Goal: Information Seeking & Learning: Learn about a topic

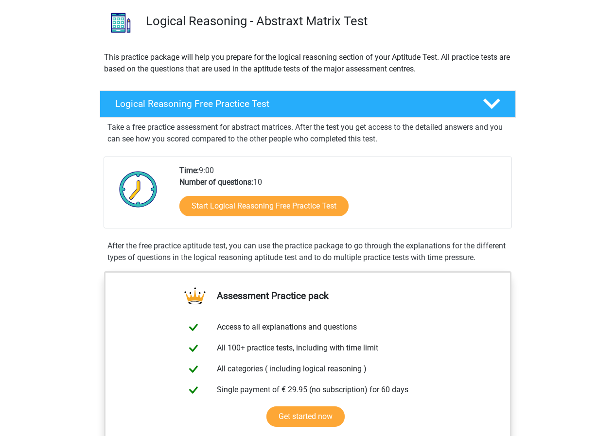
scroll to position [49, 0]
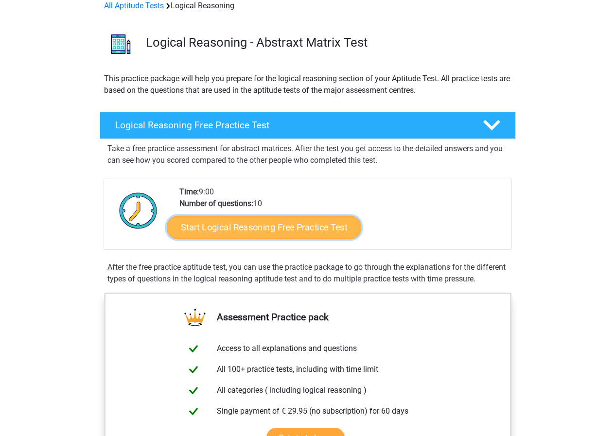
click at [310, 228] on link "Start Logical Reasoning Free Practice Test" at bounding box center [264, 226] width 194 height 23
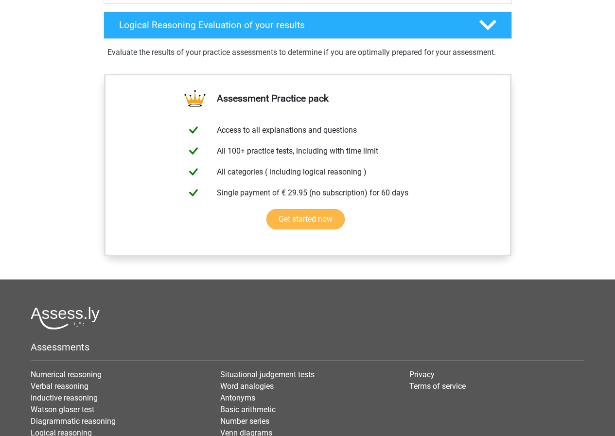
scroll to position [744, 0]
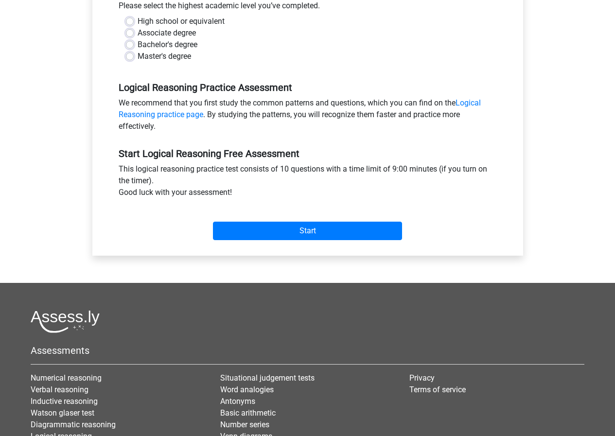
scroll to position [243, 0]
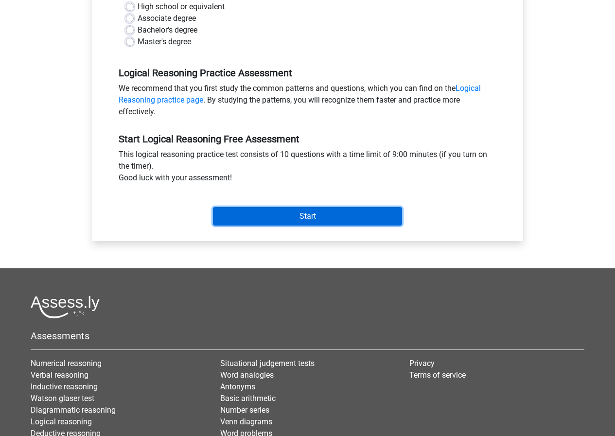
click at [332, 218] on input "Start" at bounding box center [307, 216] width 189 height 18
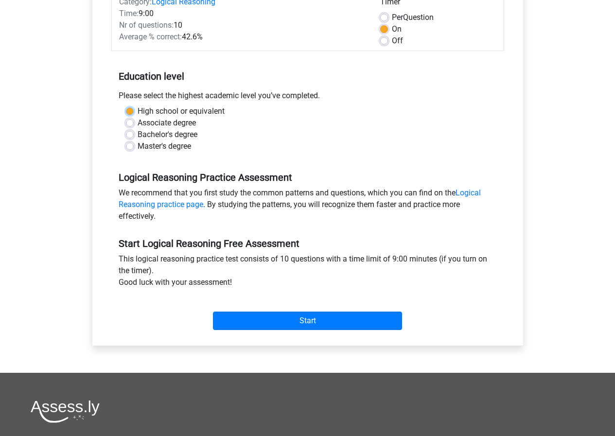
scroll to position [49, 0]
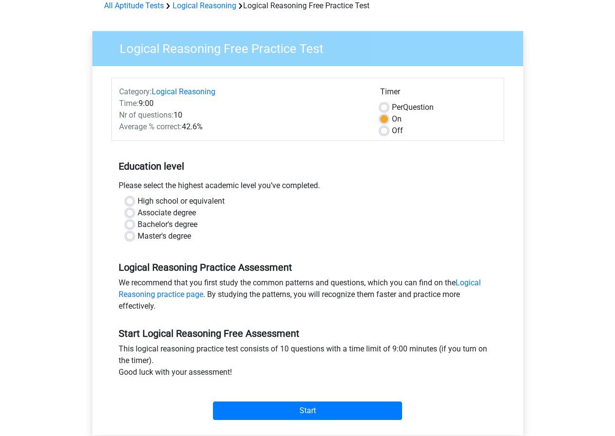
click at [138, 202] on label "High school or equivalent" at bounding box center [181, 201] width 87 height 12
click at [130, 202] on input "High school or equivalent" at bounding box center [130, 200] width 8 height 10
radio input "true"
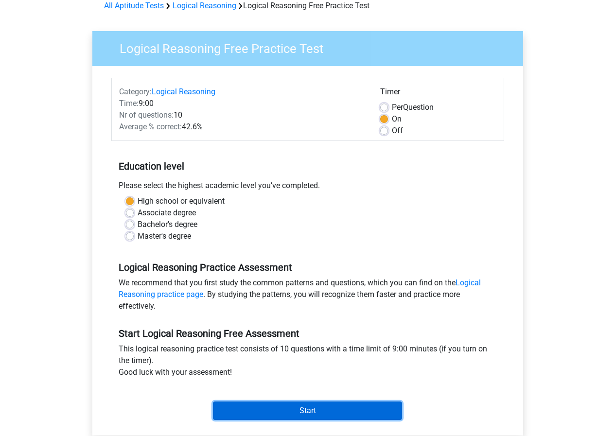
click at [291, 411] on input "Start" at bounding box center [307, 410] width 189 height 18
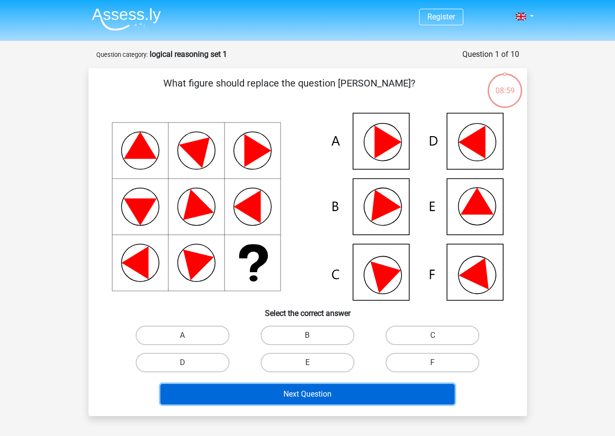
click at [333, 392] on button "Next Question" at bounding box center [307, 394] width 294 height 20
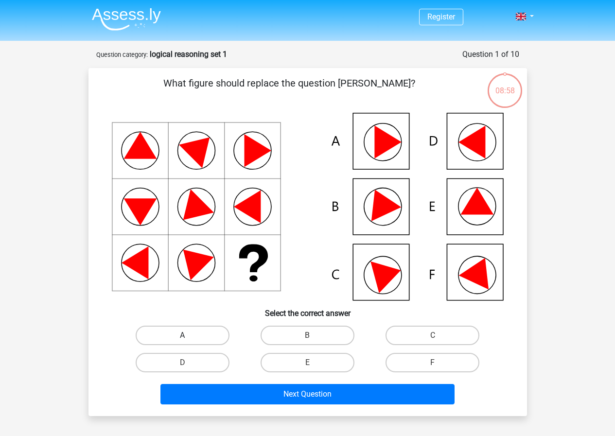
click at [207, 337] on label "A" at bounding box center [183, 335] width 94 height 19
click at [189, 337] on input "A" at bounding box center [185, 338] width 6 height 6
radio input "true"
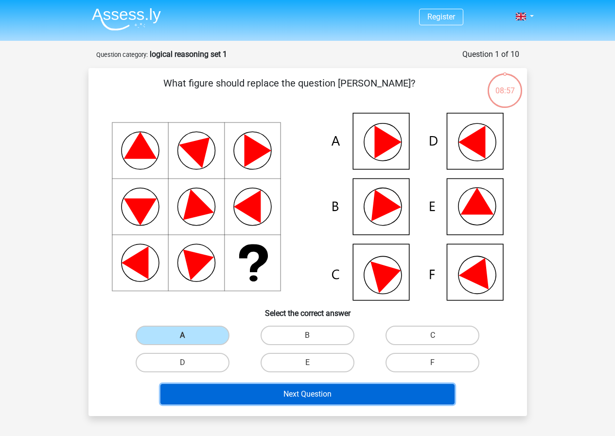
click at [301, 400] on button "Next Question" at bounding box center [307, 394] width 294 height 20
click at [309, 395] on button "Next Question" at bounding box center [307, 394] width 294 height 20
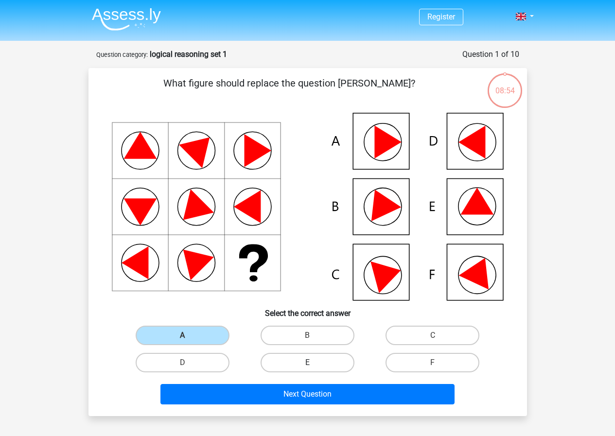
click at [321, 364] on label "E" at bounding box center [308, 362] width 94 height 19
click at [314, 364] on input "E" at bounding box center [310, 366] width 6 height 6
radio input "true"
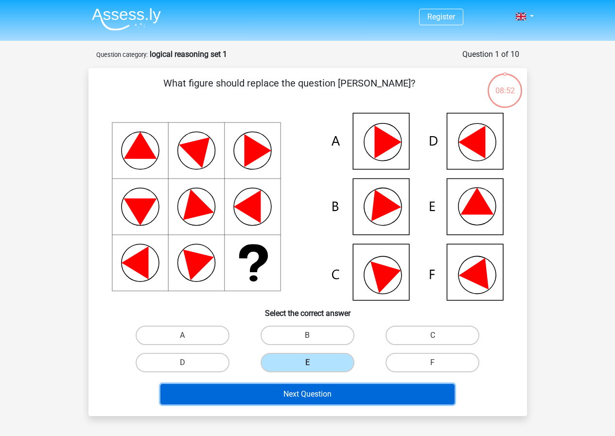
click at [333, 398] on button "Next Question" at bounding box center [307, 394] width 294 height 20
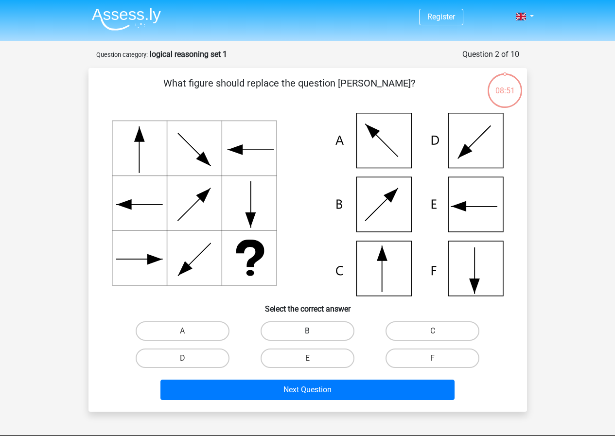
scroll to position [49, 0]
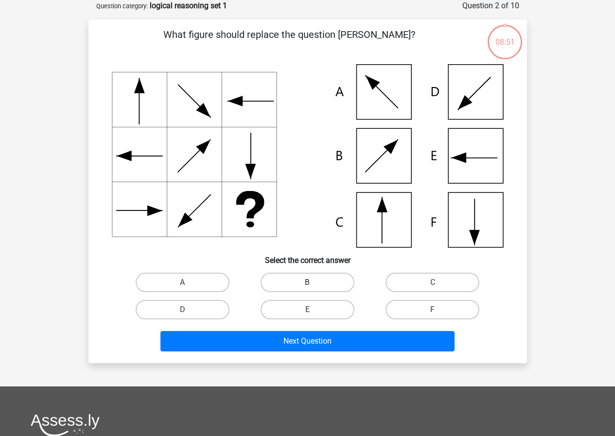
click at [318, 283] on label "B" at bounding box center [308, 282] width 94 height 19
click at [314, 283] on input "B" at bounding box center [310, 285] width 6 height 6
radio input "true"
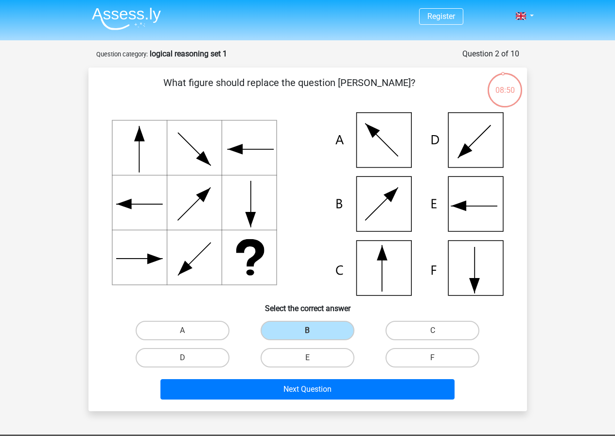
scroll to position [0, 0]
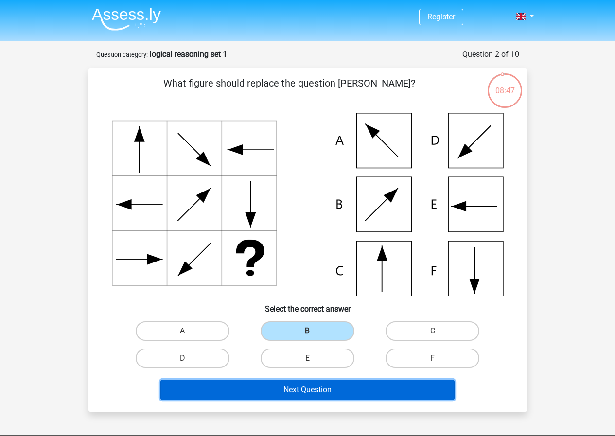
click at [309, 389] on button "Next Question" at bounding box center [307, 390] width 294 height 20
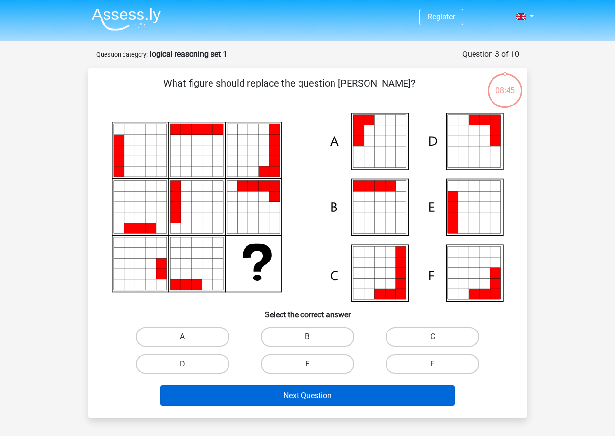
scroll to position [49, 0]
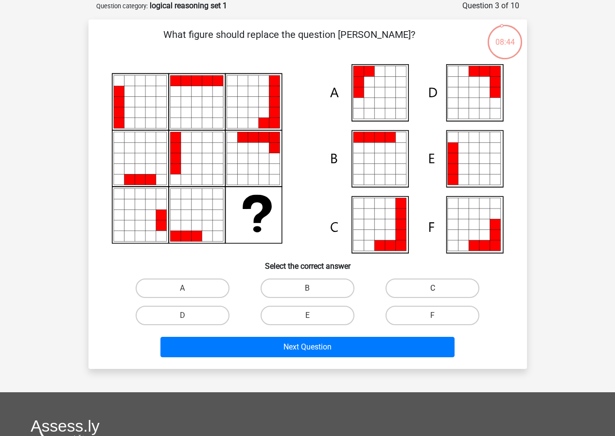
click at [446, 282] on label "C" at bounding box center [432, 288] width 94 height 19
click at [439, 288] on input "C" at bounding box center [436, 291] width 6 height 6
radio input "true"
click at [445, 288] on label "C" at bounding box center [432, 288] width 94 height 19
click at [439, 288] on input "C" at bounding box center [436, 291] width 6 height 6
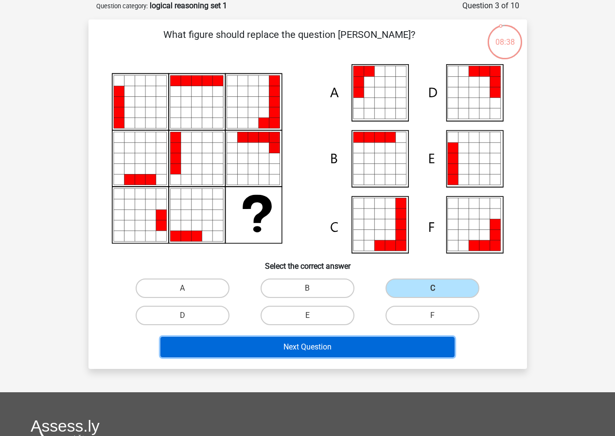
click at [346, 351] on button "Next Question" at bounding box center [307, 347] width 294 height 20
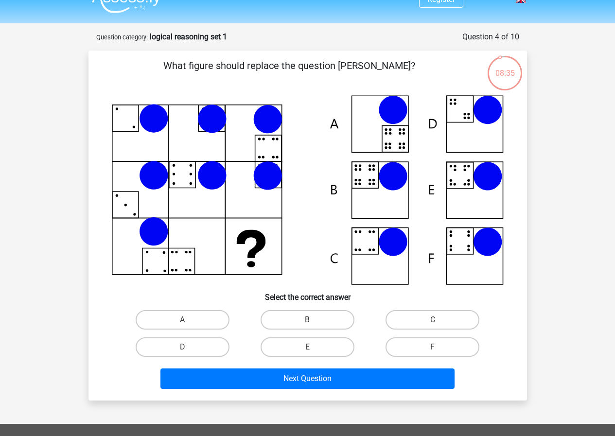
scroll to position [0, 0]
